Goal: Information Seeking & Learning: Compare options

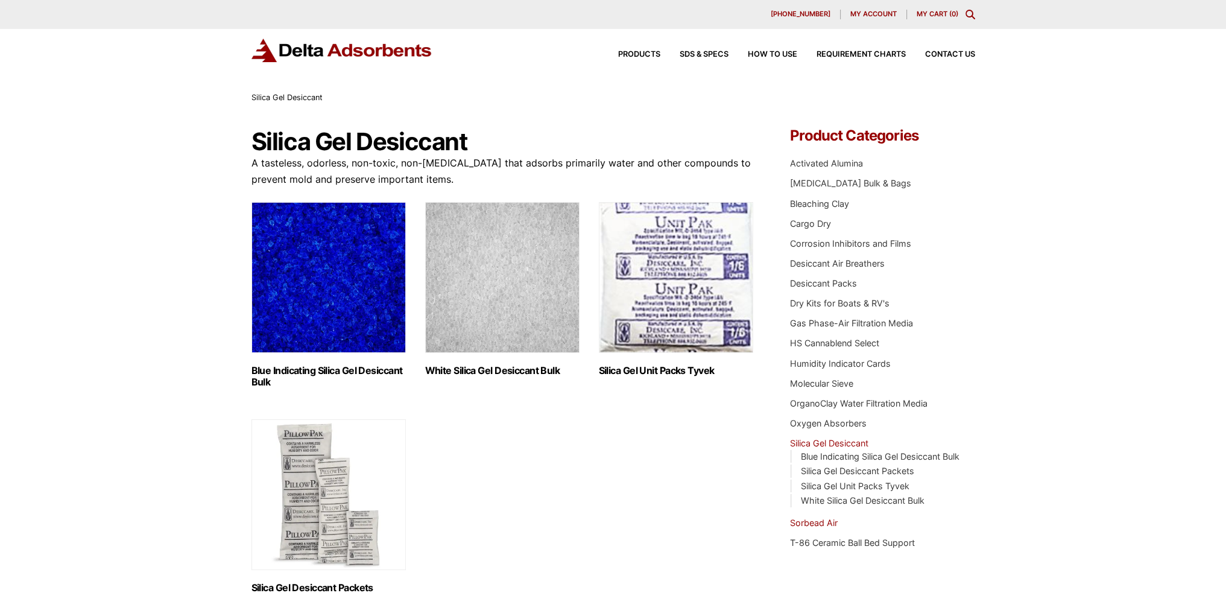
click at [803, 518] on link "Sorbead Air" at bounding box center [814, 522] width 48 height 10
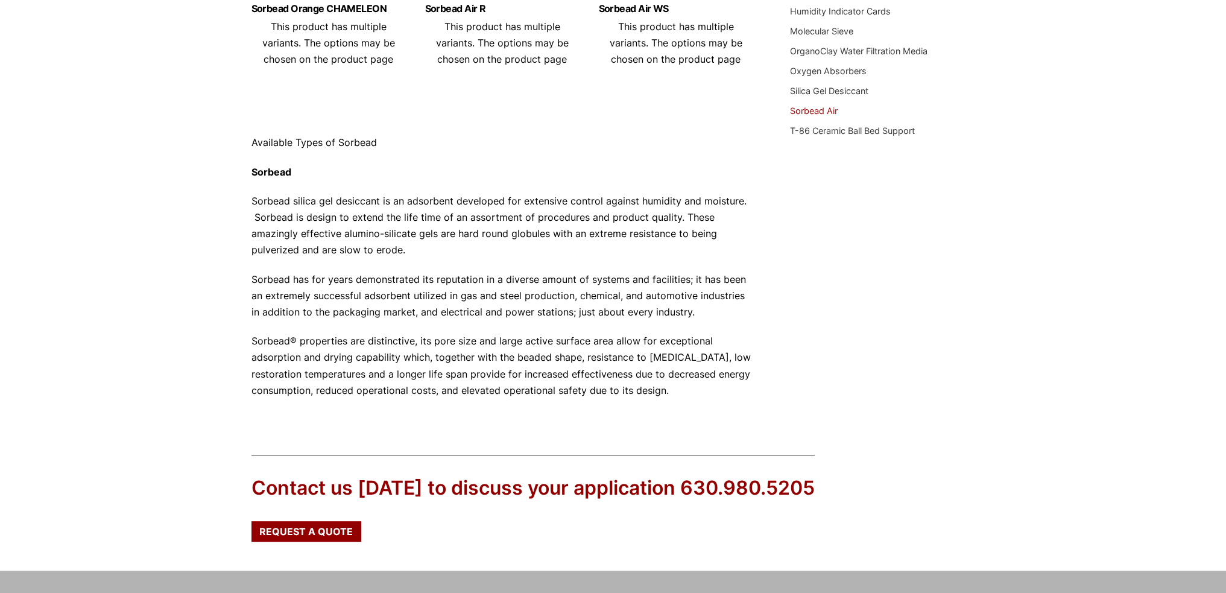
scroll to position [280, 0]
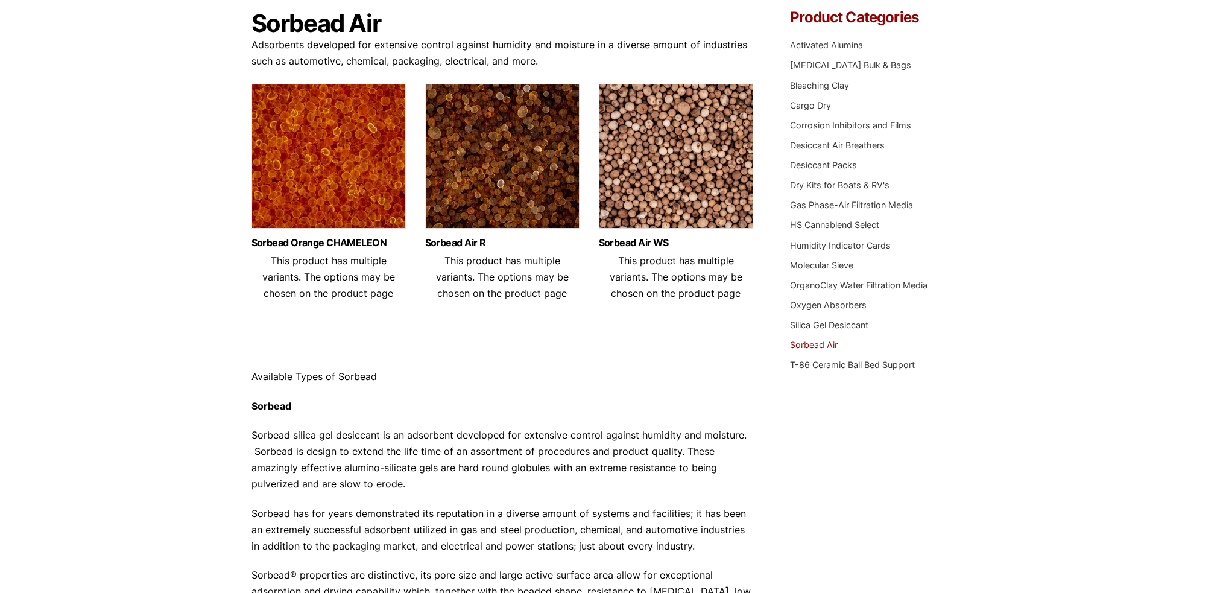
scroll to position [99, 0]
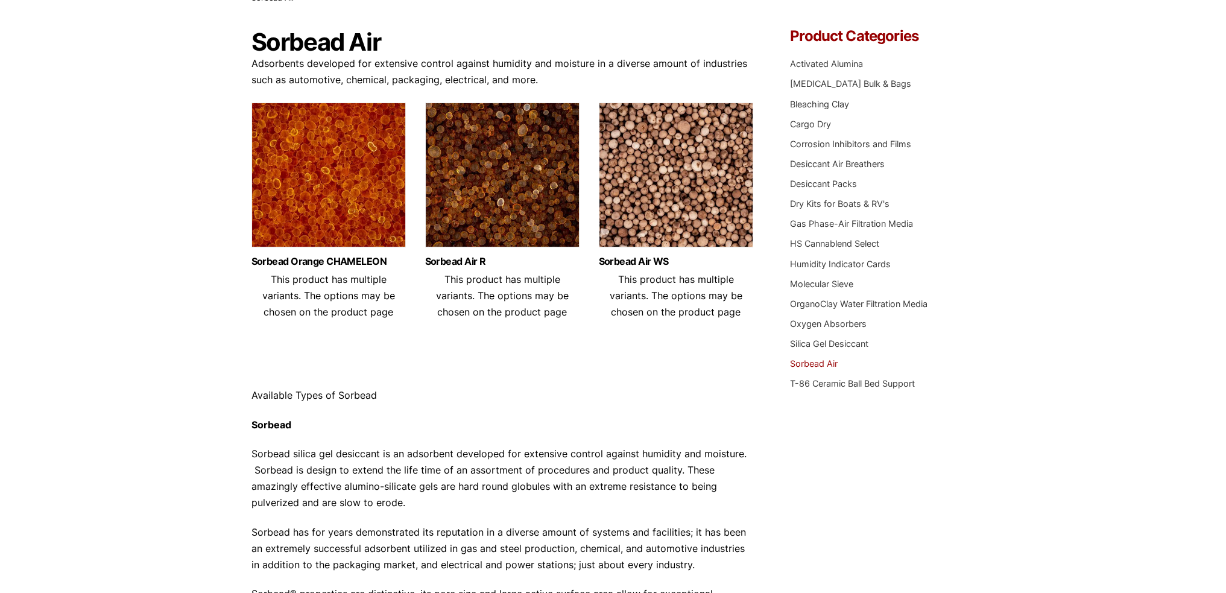
click at [320, 224] on img at bounding box center [328, 178] width 154 height 151
click at [519, 195] on img at bounding box center [502, 178] width 154 height 151
click at [662, 216] on img at bounding box center [676, 178] width 154 height 151
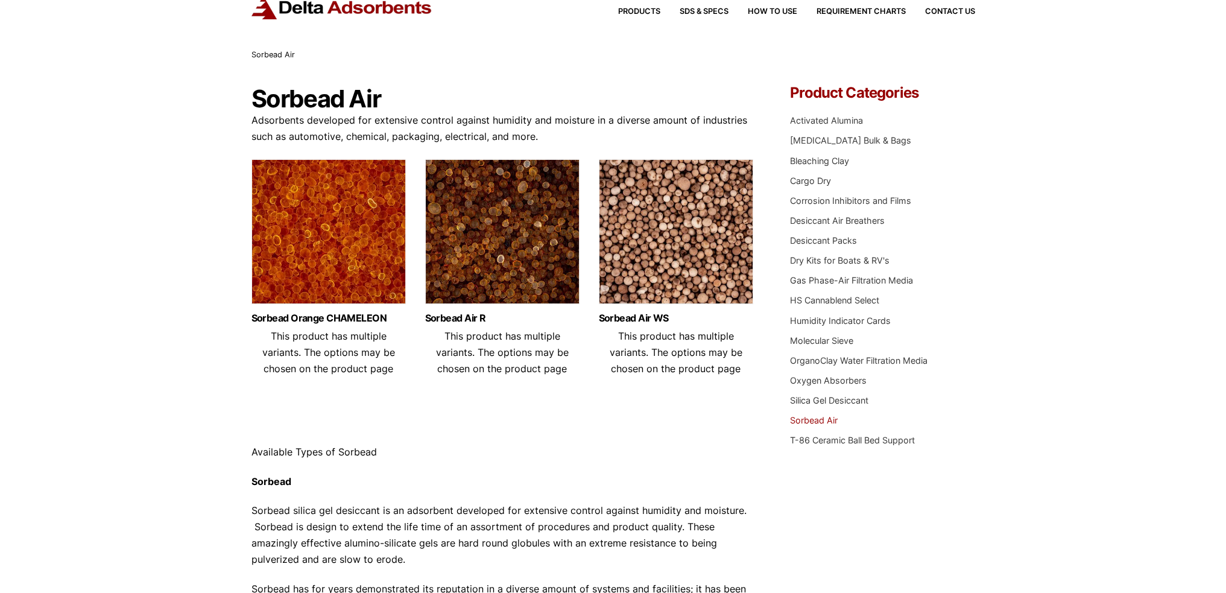
scroll to position [0, 0]
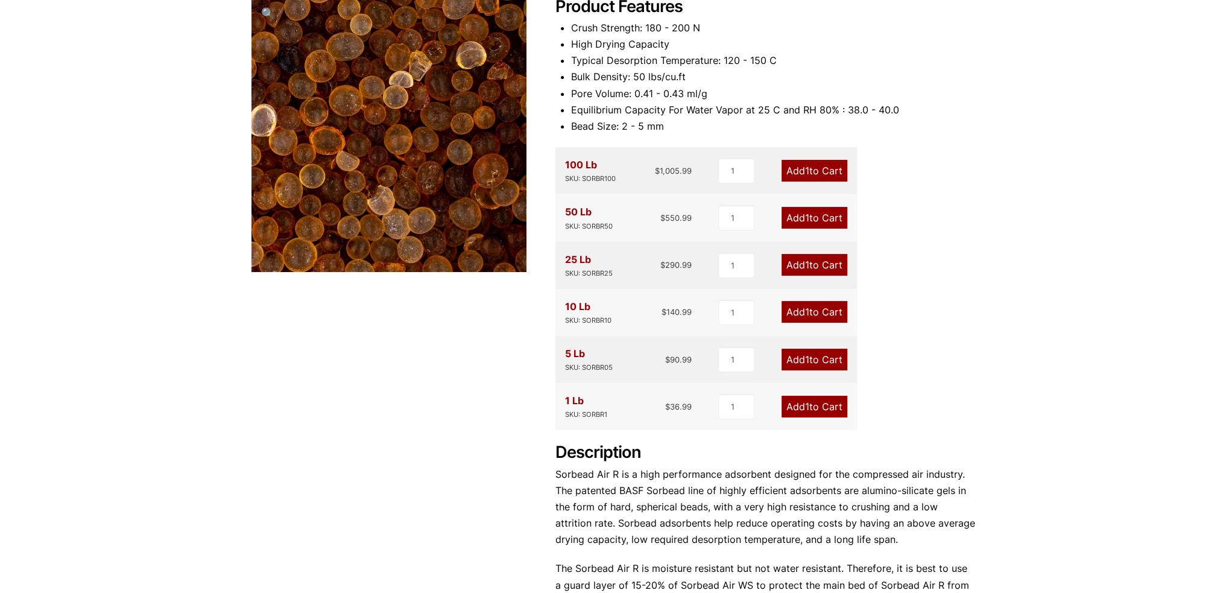
scroll to position [241, 0]
